Goal: Task Accomplishment & Management: Manage account settings

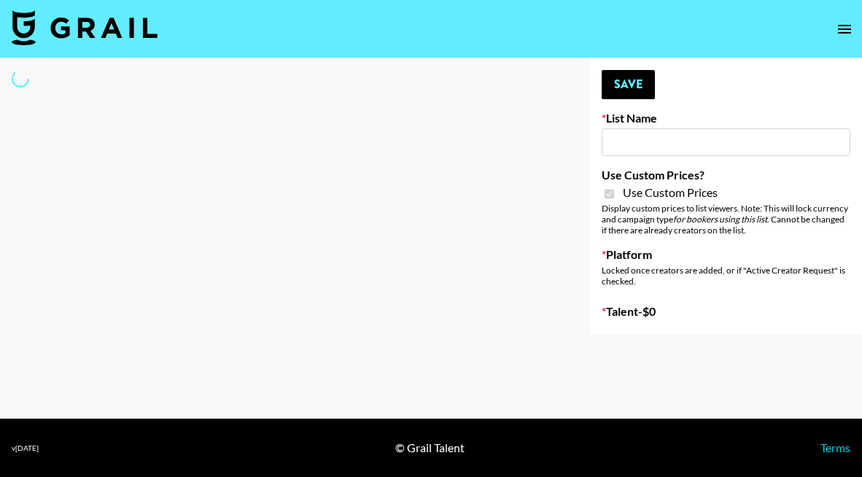
type input "Lip Liner Stain ([DATE])"
checkbox input "true"
select select "Brand"
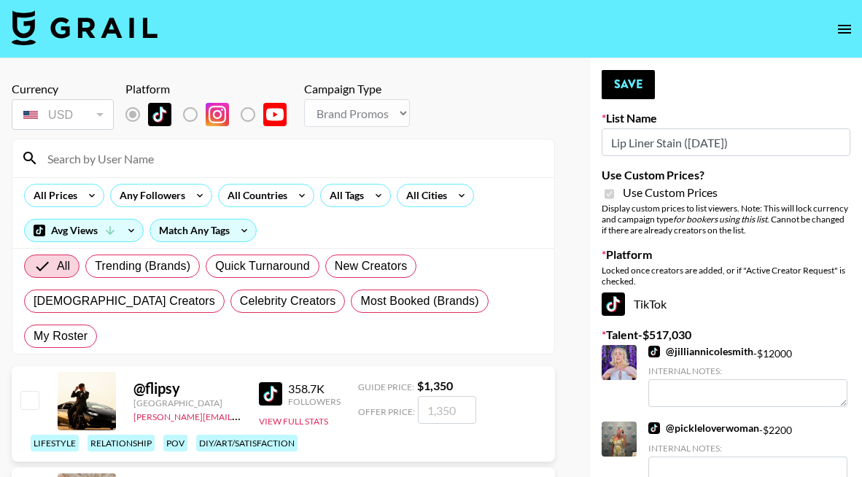
click at [228, 154] on input at bounding box center [292, 158] width 507 height 23
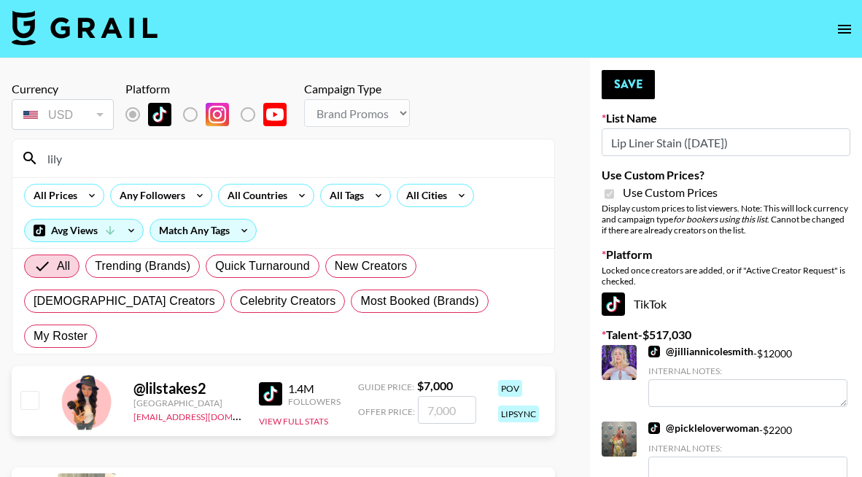
type input "lily"
checkbox input "true"
type input "3000"
click at [625, 82] on button "Save" at bounding box center [628, 84] width 53 height 29
